Goal: Task Accomplishment & Management: Manage account settings

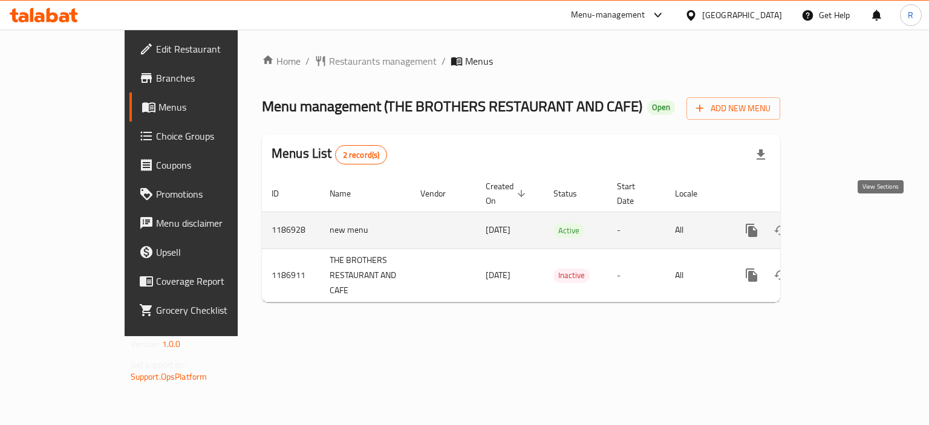
click at [846, 223] on icon "enhanced table" at bounding box center [839, 230] width 15 height 15
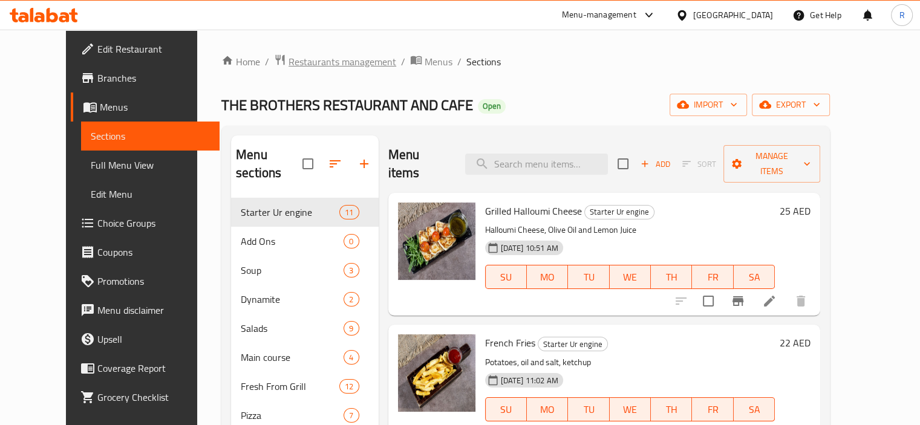
click at [315, 61] on span "Restaurants management" at bounding box center [343, 61] width 108 height 15
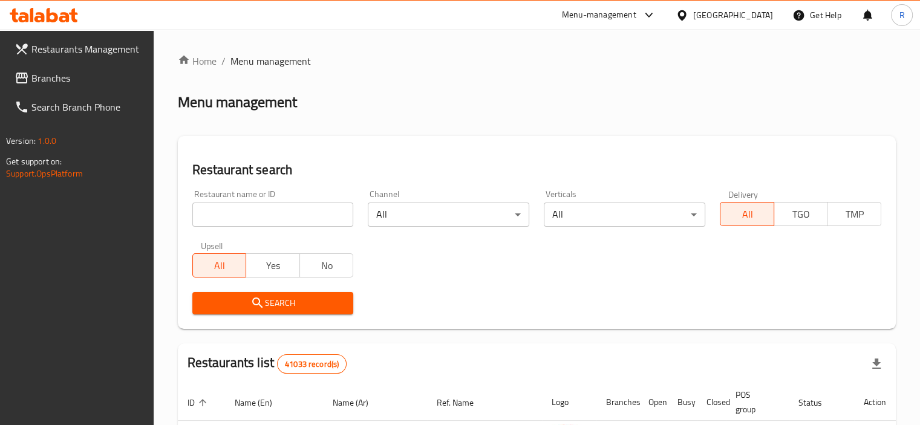
click at [276, 210] on input "search" at bounding box center [273, 215] width 162 height 24
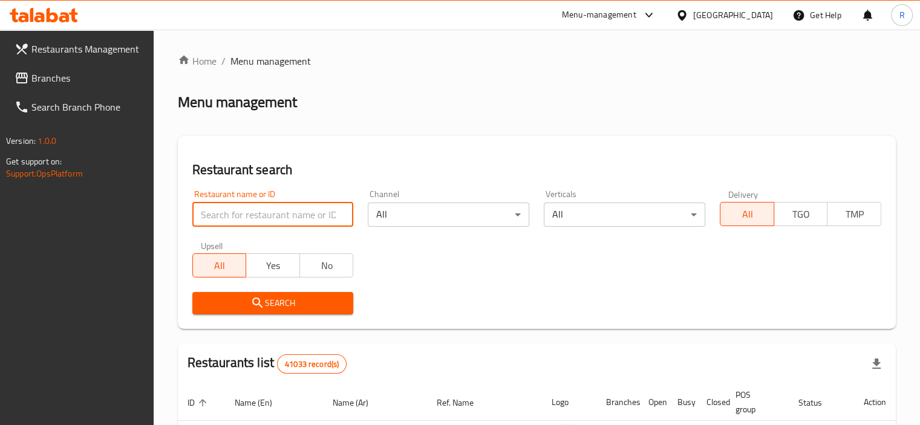
paste input "685185"
type input "685185"
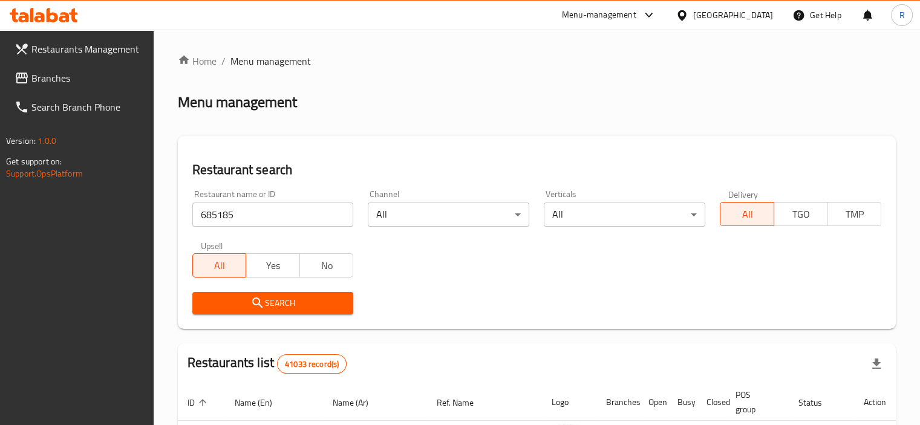
drag, startPoint x: 273, startPoint y: 297, endPoint x: 405, endPoint y: 292, distance: 132.0
click at [274, 299] on span "Search" at bounding box center [273, 303] width 142 height 15
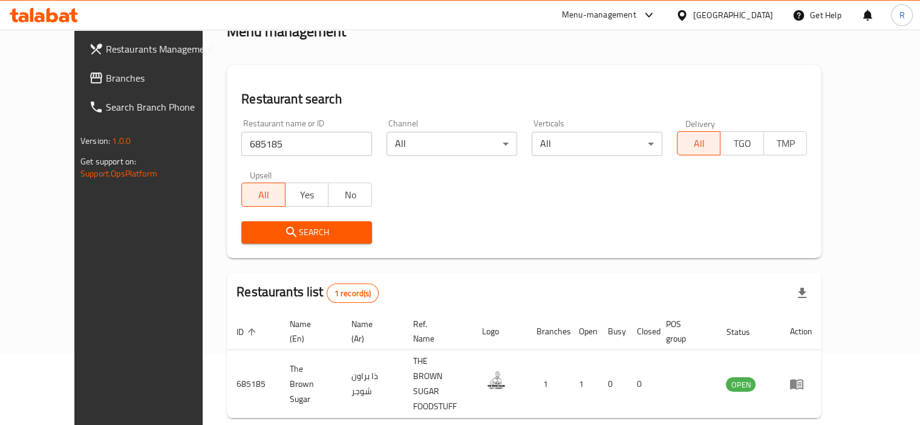
scroll to position [104, 0]
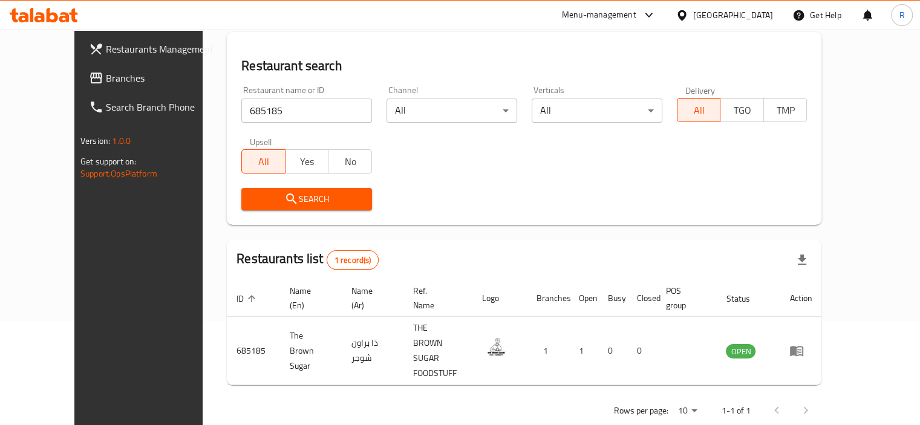
click at [468, 221] on div "Restaurant search Restaurant name or ID 685185 Restaurant name or ID Channel Al…" at bounding box center [524, 128] width 595 height 193
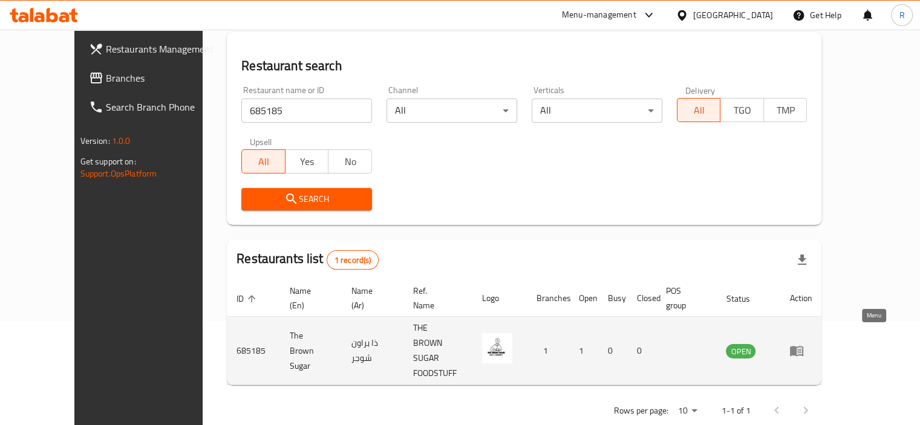
click at [803, 347] on icon "enhanced table" at bounding box center [796, 352] width 13 height 10
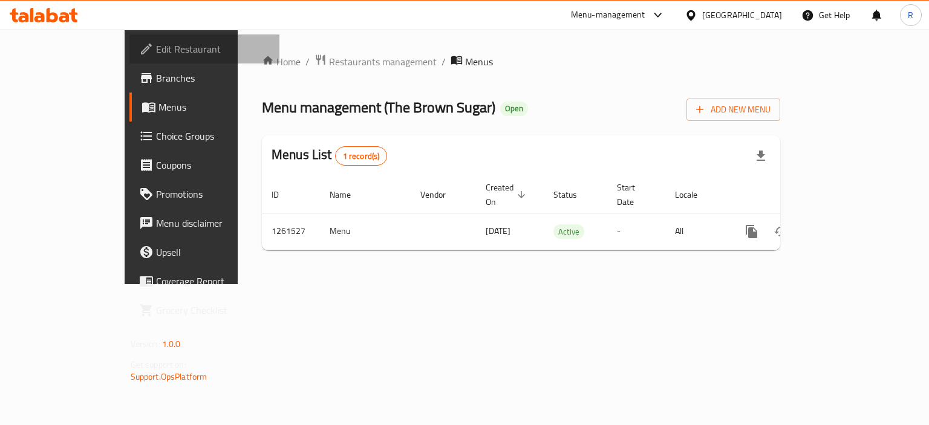
click at [156, 53] on span "Edit Restaurant" at bounding box center [213, 49] width 114 height 15
